Goal: Transaction & Acquisition: Book appointment/travel/reservation

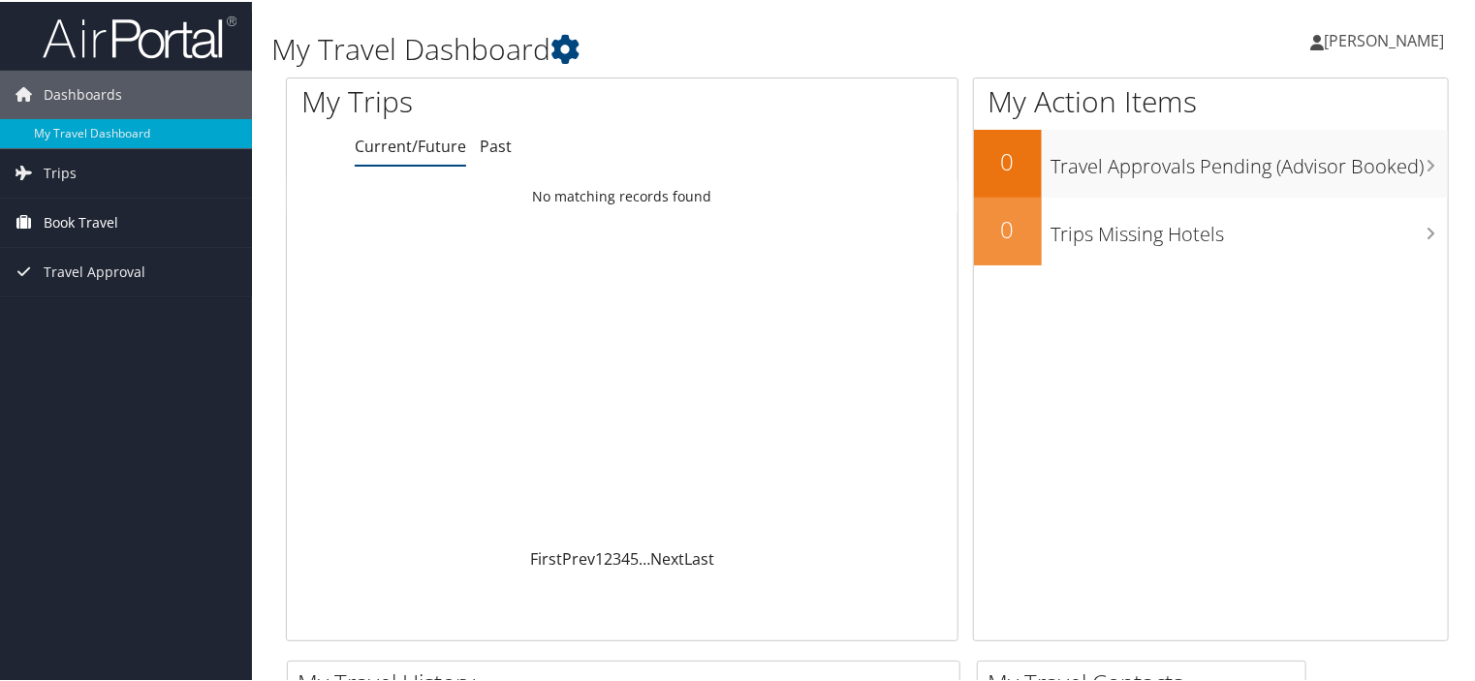
click at [70, 217] on span "Book Travel" at bounding box center [81, 221] width 75 height 48
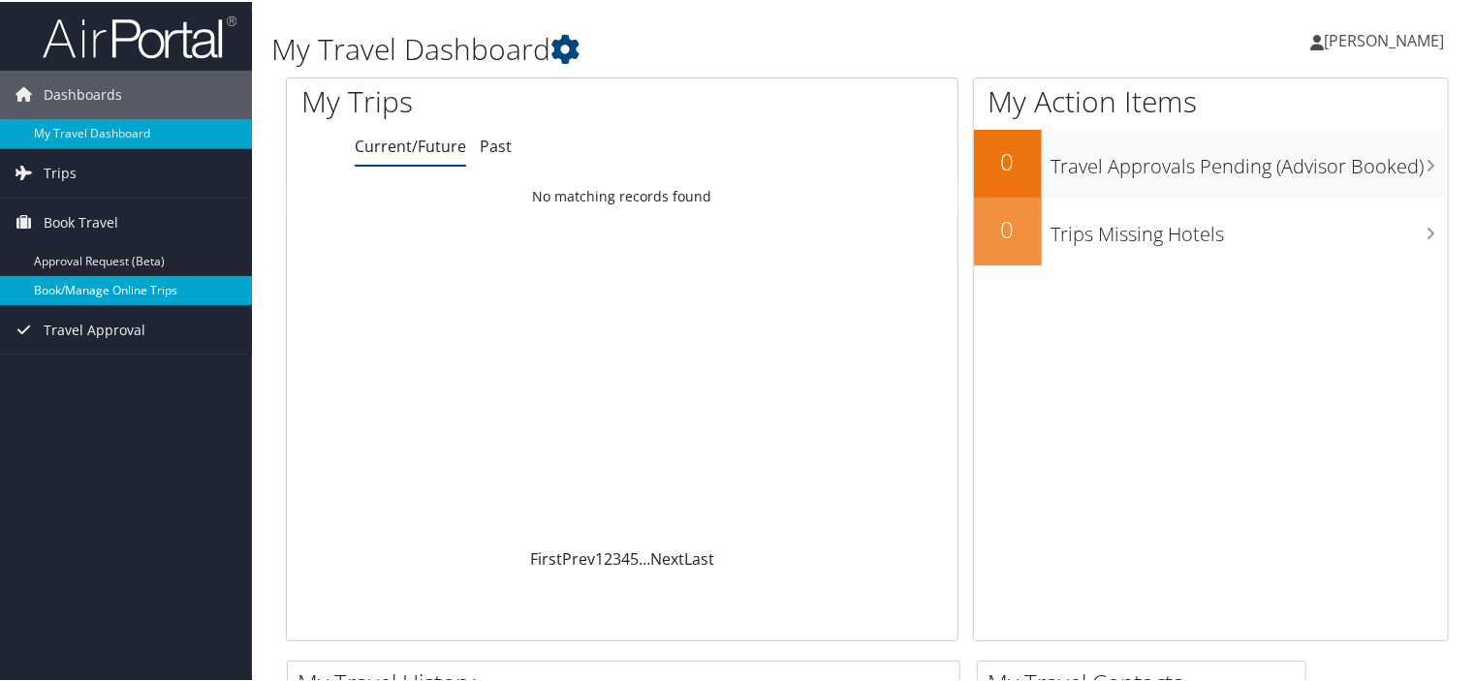
click at [65, 284] on link "Book/Manage Online Trips" at bounding box center [126, 288] width 252 height 29
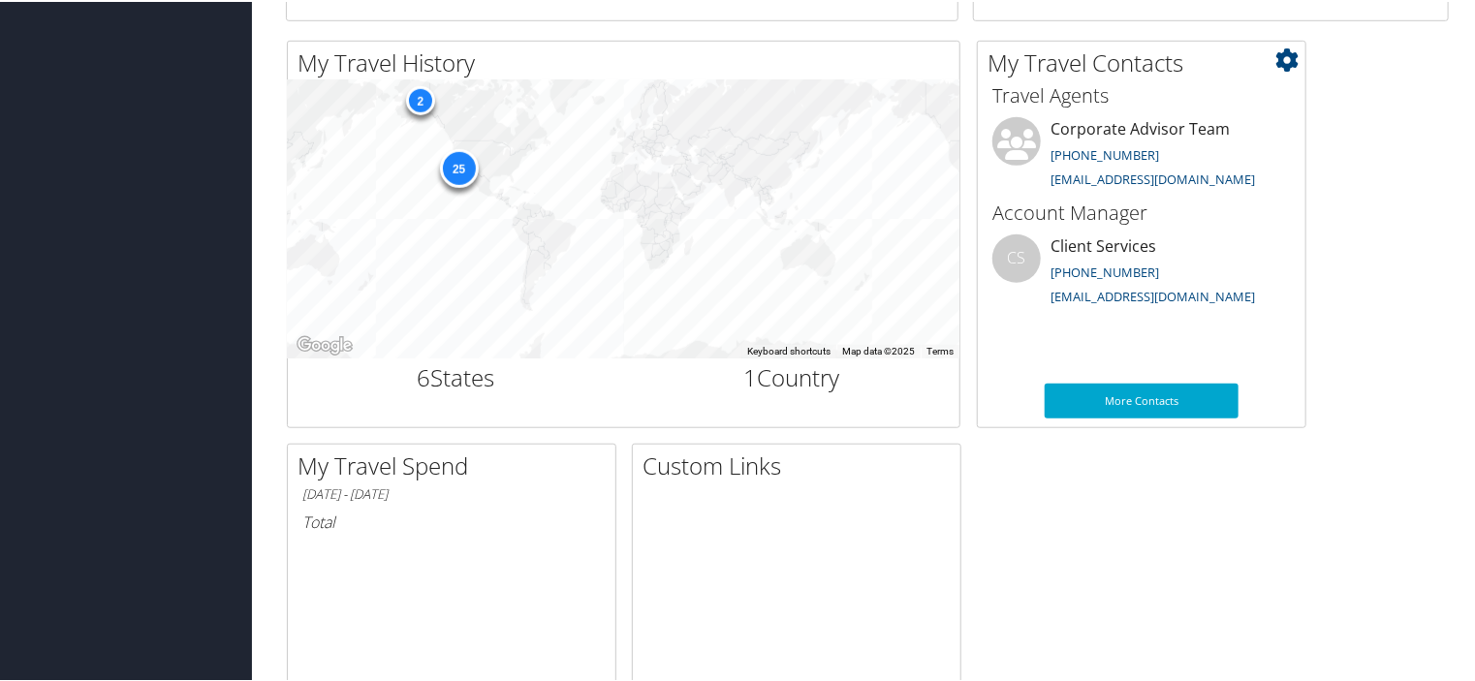
scroll to position [645, 0]
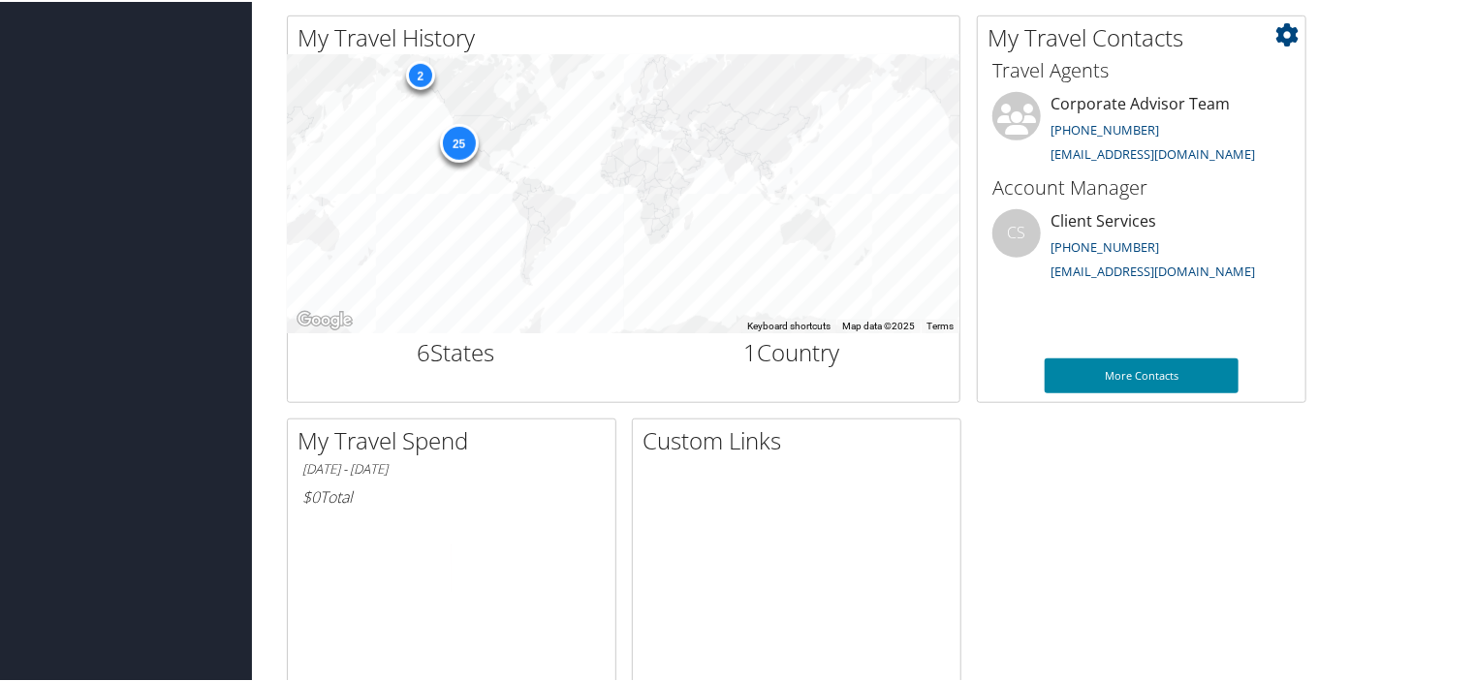
click at [1093, 369] on link "More Contacts" at bounding box center [1142, 374] width 194 height 35
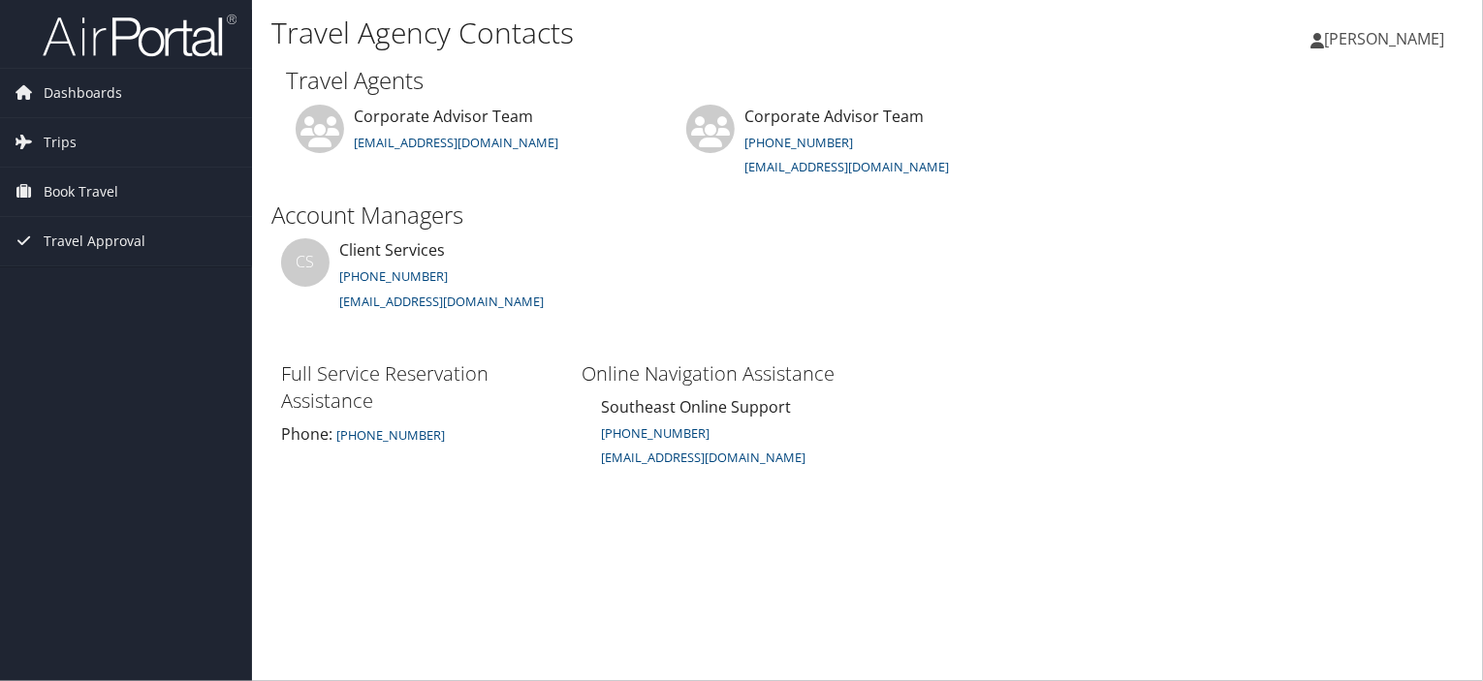
click at [1353, 37] on span "[PERSON_NAME]" at bounding box center [1384, 38] width 120 height 21
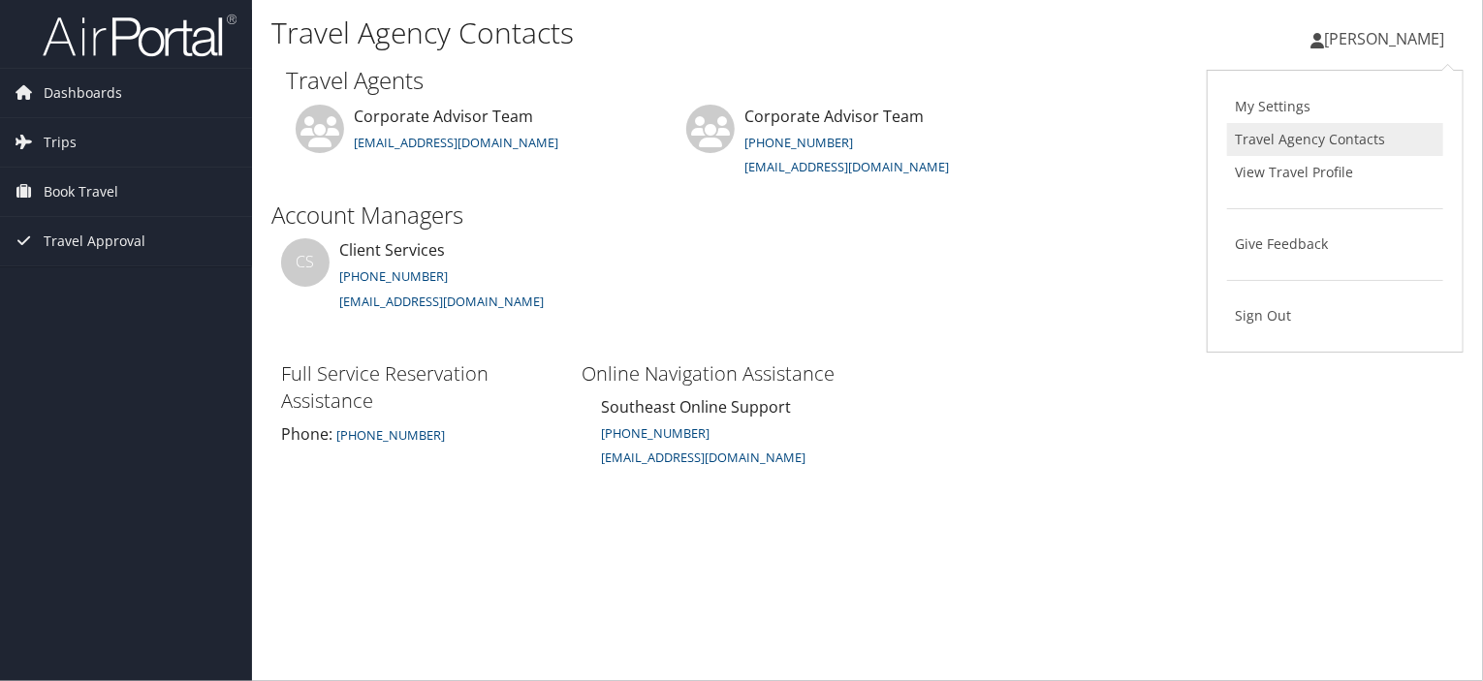
click at [1291, 139] on link "Travel Agency Contacts" at bounding box center [1335, 139] width 216 height 33
click at [61, 97] on span "Dashboards" at bounding box center [83, 93] width 78 height 48
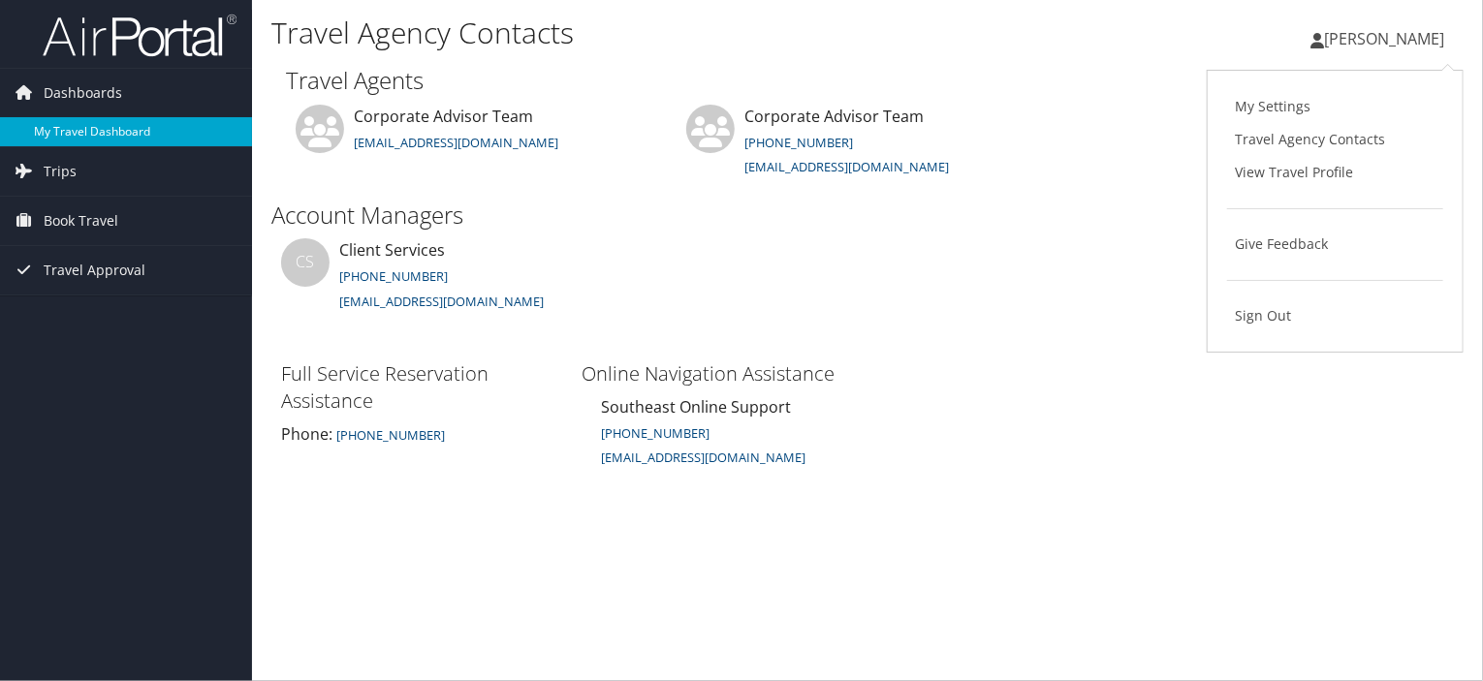
click at [93, 125] on link "My Travel Dashboard" at bounding box center [126, 131] width 252 height 29
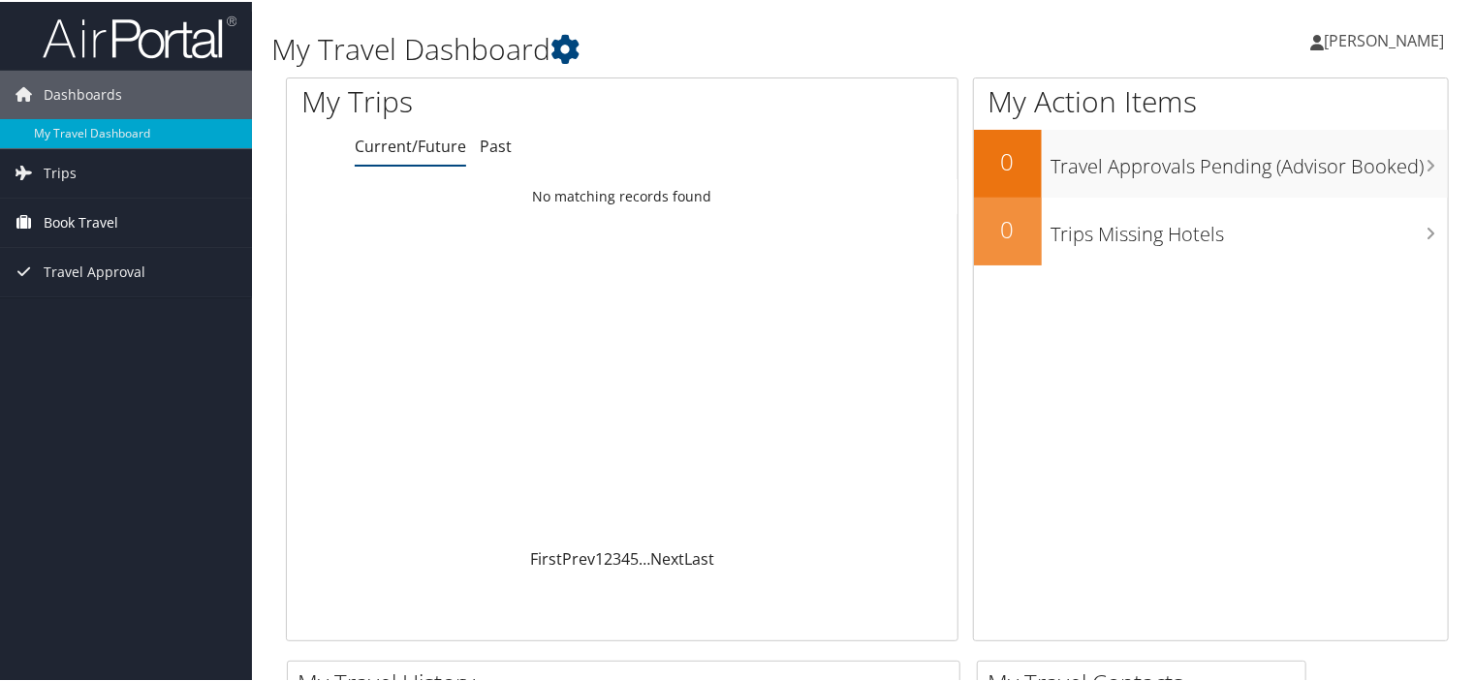
click at [75, 224] on span "Book Travel" at bounding box center [81, 221] width 75 height 48
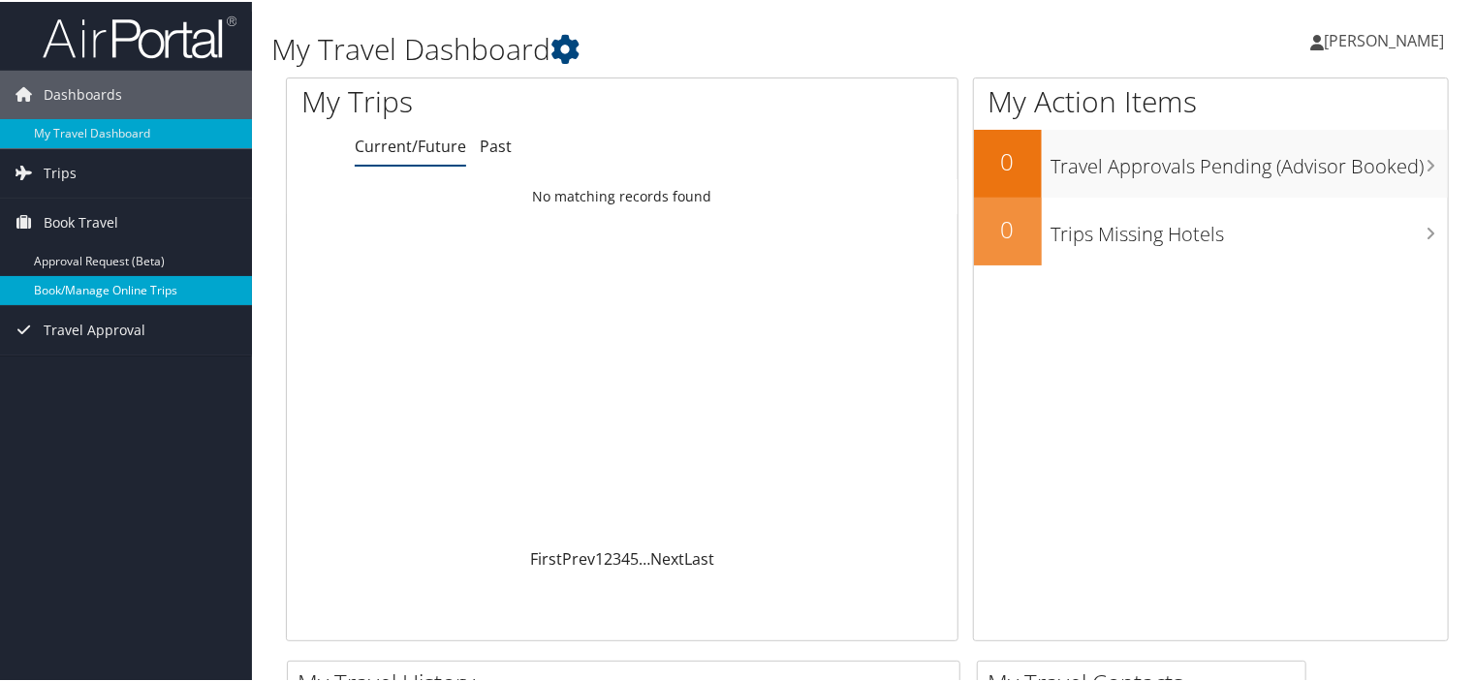
click at [123, 286] on link "Book/Manage Online Trips" at bounding box center [126, 288] width 252 height 29
